Goal: Find specific page/section: Find specific page/section

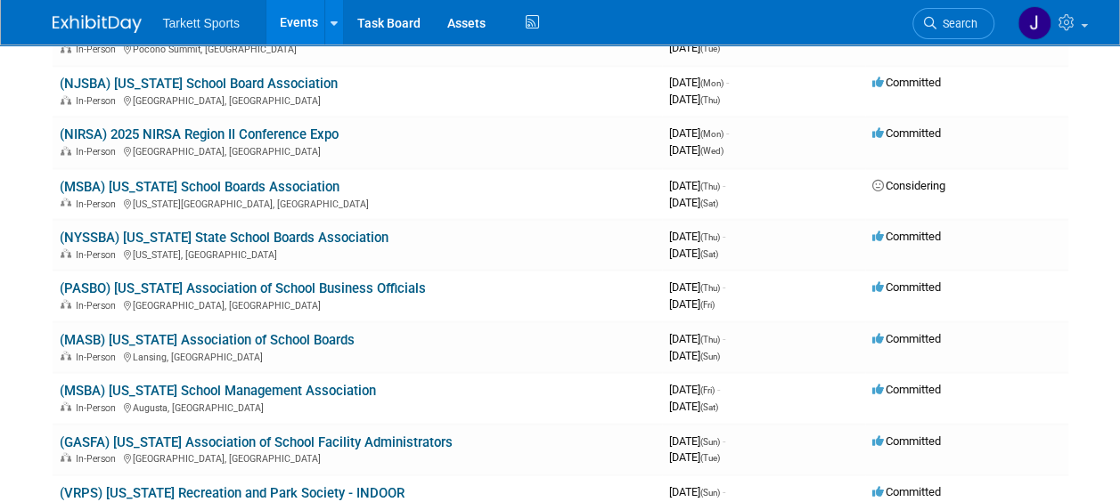
scroll to position [1596, 0]
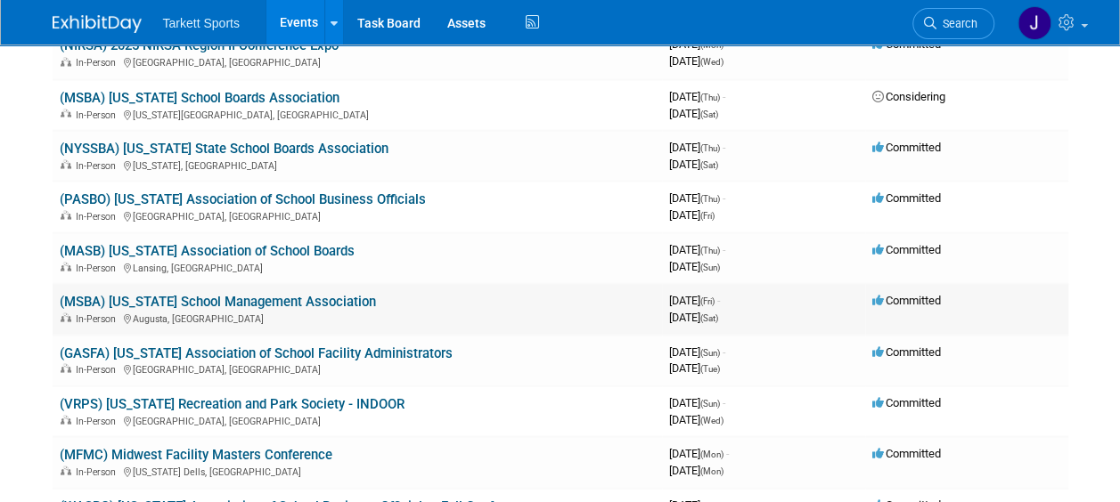
click at [326, 293] on link "(MSBA) [US_STATE] School Management Association" at bounding box center [218, 301] width 316 height 16
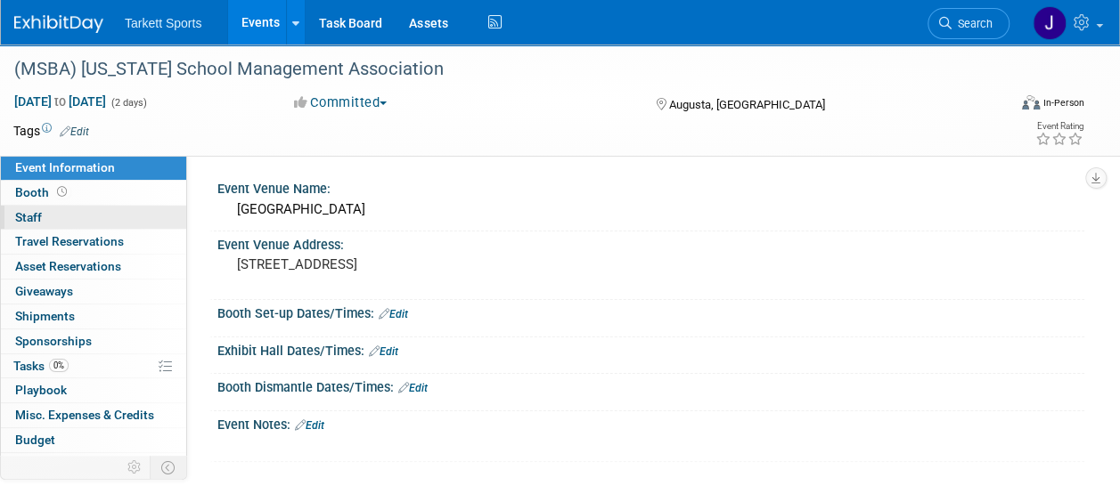
click at [40, 210] on span "Staff 0" at bounding box center [28, 217] width 27 height 14
